Goal: Information Seeking & Learning: Learn about a topic

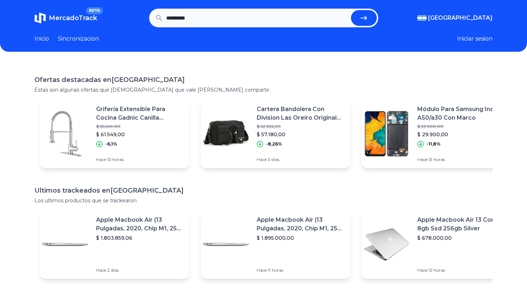
type input "**********"
click at [351, 10] on button "submit" at bounding box center [364, 18] width 26 height 16
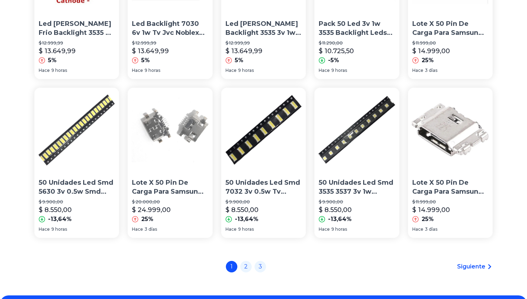
scroll to position [513, 0]
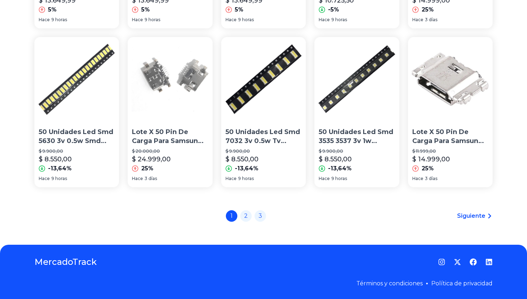
click at [245, 221] on link "2" at bounding box center [245, 215] width 11 height 11
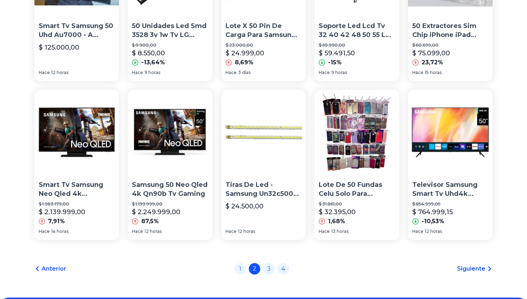
scroll to position [513, 0]
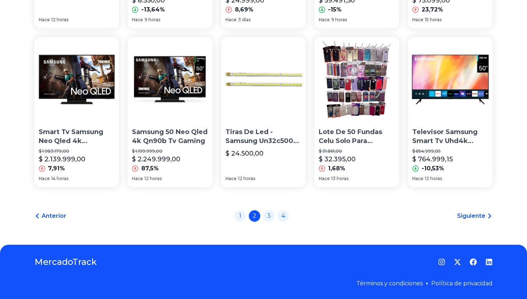
click at [444, 139] on p "Televisor Samsung Smart Tv Uhd4k Tizen Led 50 Un50au7000gczb" at bounding box center [451, 136] width 76 height 18
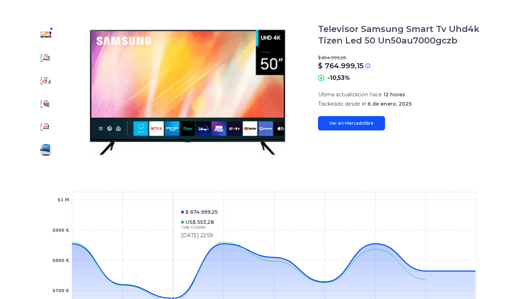
scroll to position [229, 0]
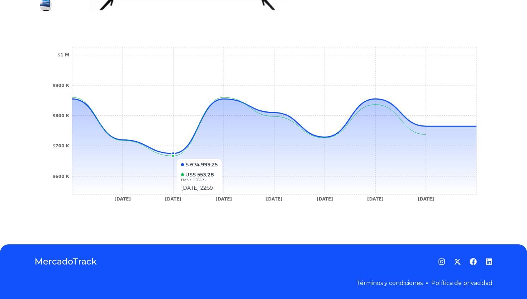
type input "**********"
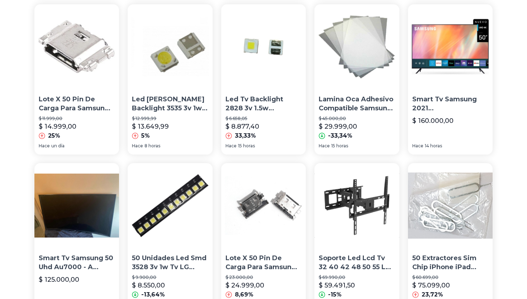
scroll to position [513, 0]
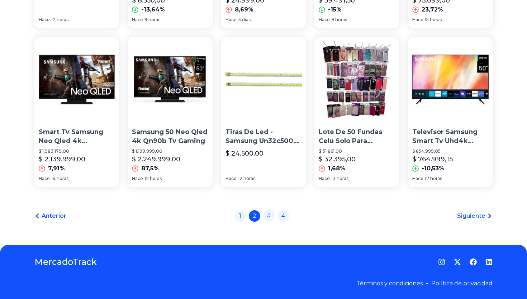
click at [267, 218] on link "3" at bounding box center [268, 214] width 11 height 11
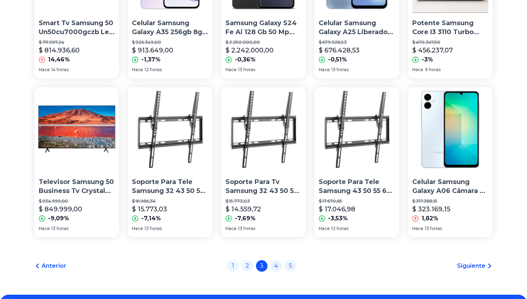
scroll to position [468, 0]
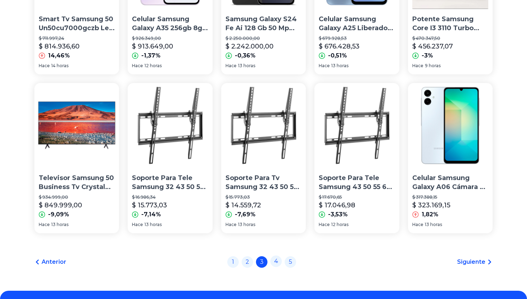
click at [280, 263] on link "4" at bounding box center [276, 260] width 11 height 11
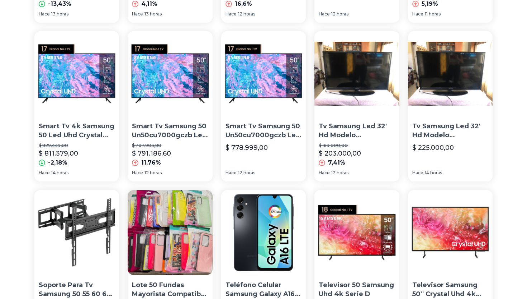
scroll to position [459, 0]
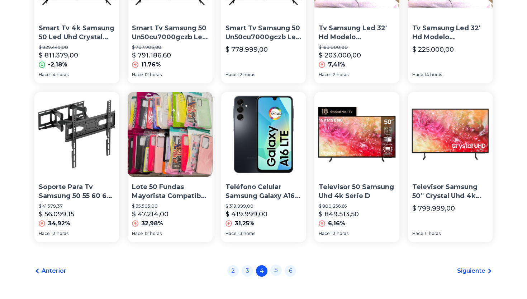
click at [276, 270] on link "5" at bounding box center [276, 269] width 11 height 11
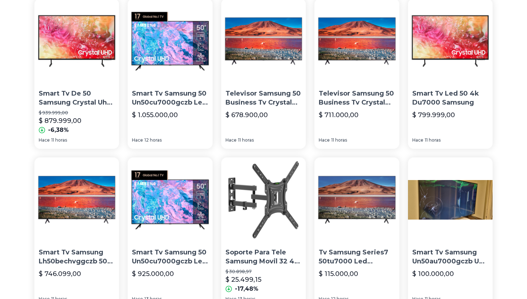
scroll to position [459, 0]
